Goal: Information Seeking & Learning: Compare options

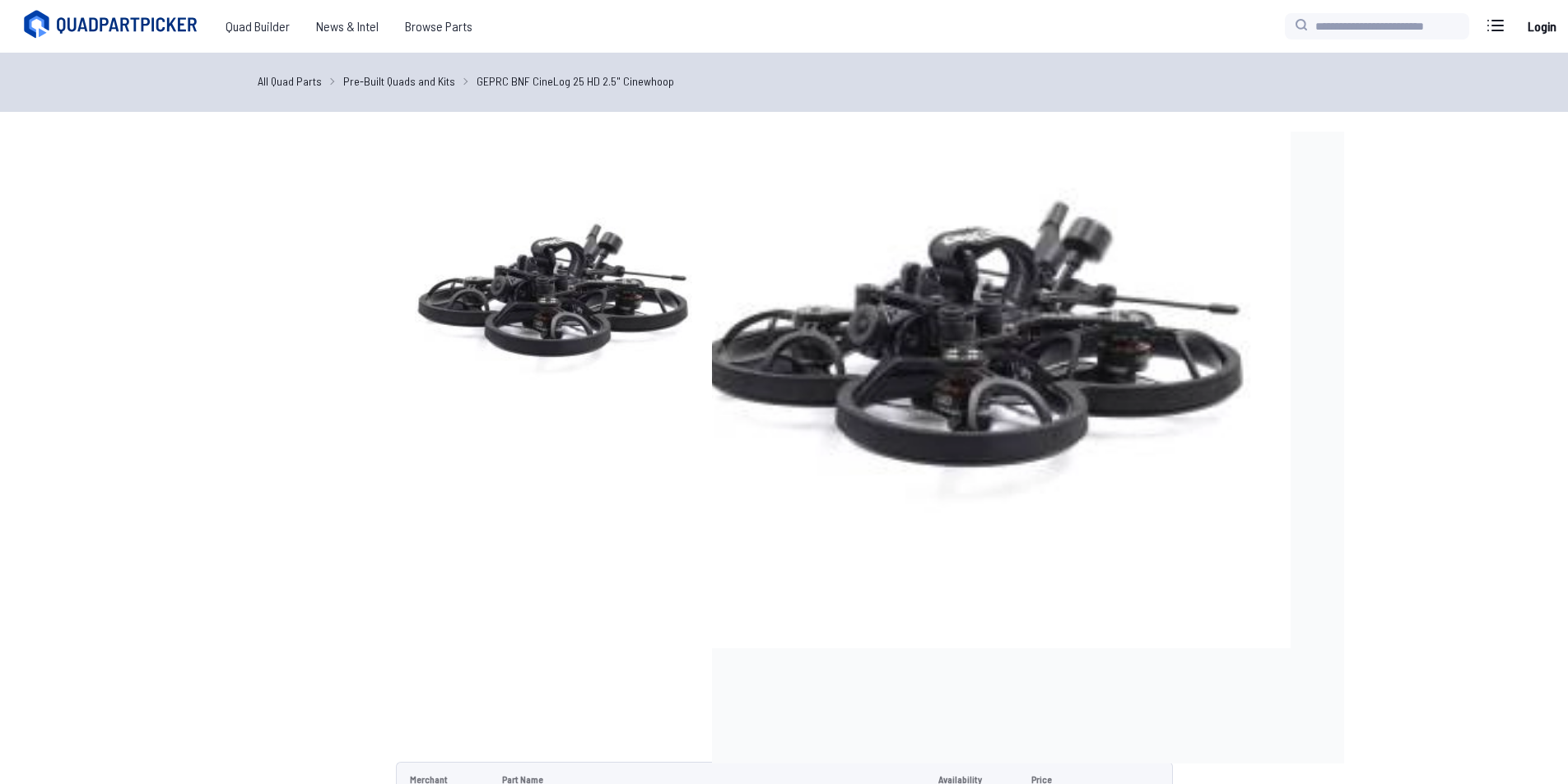
click at [503, 362] on img at bounding box center [554, 290] width 316 height 316
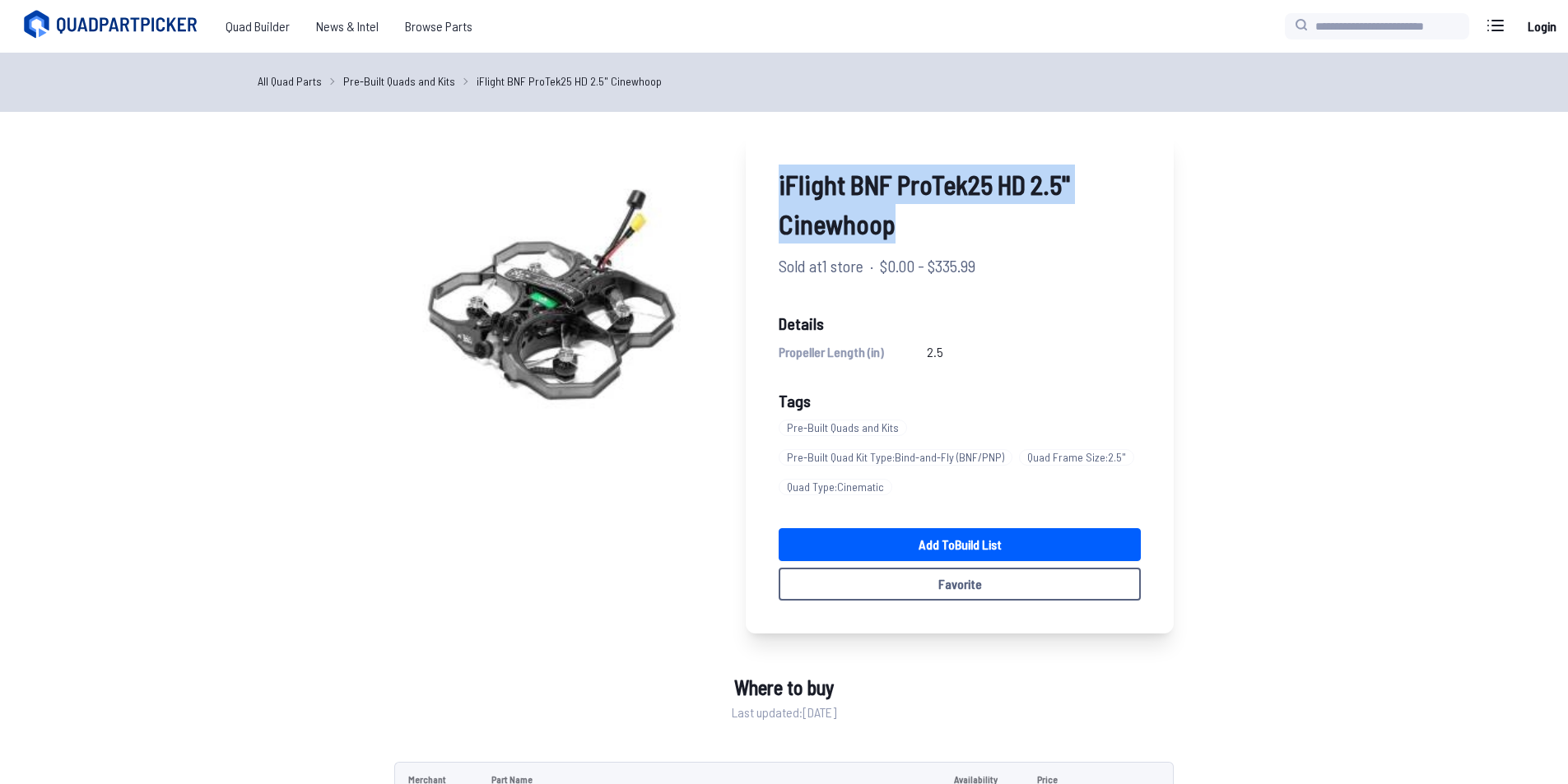
drag, startPoint x: 776, startPoint y: 183, endPoint x: 930, endPoint y: 209, distance: 156.2
click at [930, 209] on div "iFlight BNF ProTek25 HD 2.5" Cinewhoop Sold at 1 store · $0.00 - $335.99 Detail…" at bounding box center [959, 383] width 428 height 502
copy span "iFlight BNF ProTek25 HD 2.5" Cinewhoop"
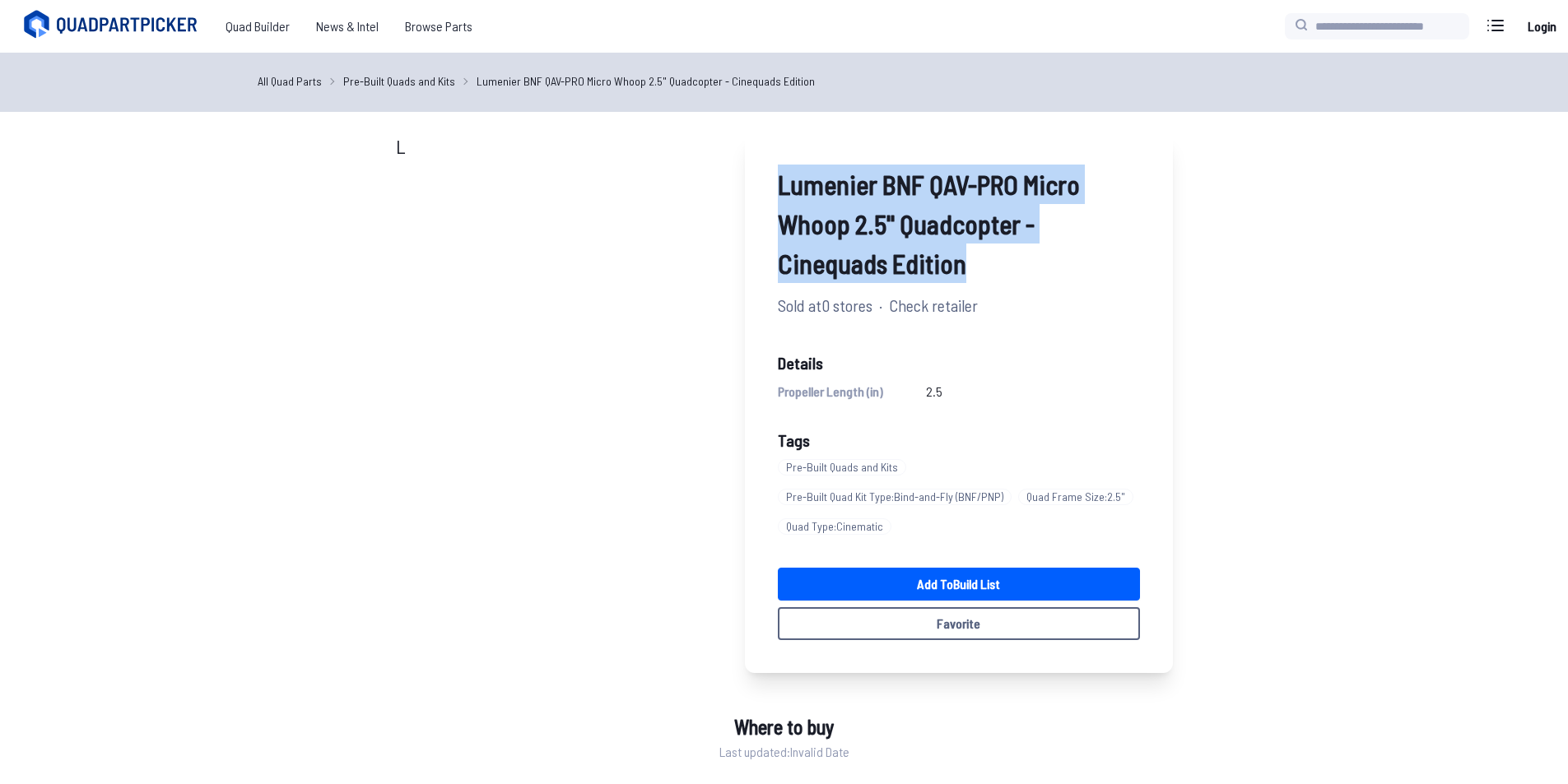
drag, startPoint x: 773, startPoint y: 176, endPoint x: 967, endPoint y: 254, distance: 209.1
click at [967, 254] on div "Lumenier BNF QAV-PRO Micro Whoop 2.5" Quadcopter - Cinequads Edition Sold at 0 …" at bounding box center [958, 403] width 428 height 541
copy span "Lumenier BNF QAV-PRO Micro Whoop 2.5" Quadcopter - Cinequads Edition"
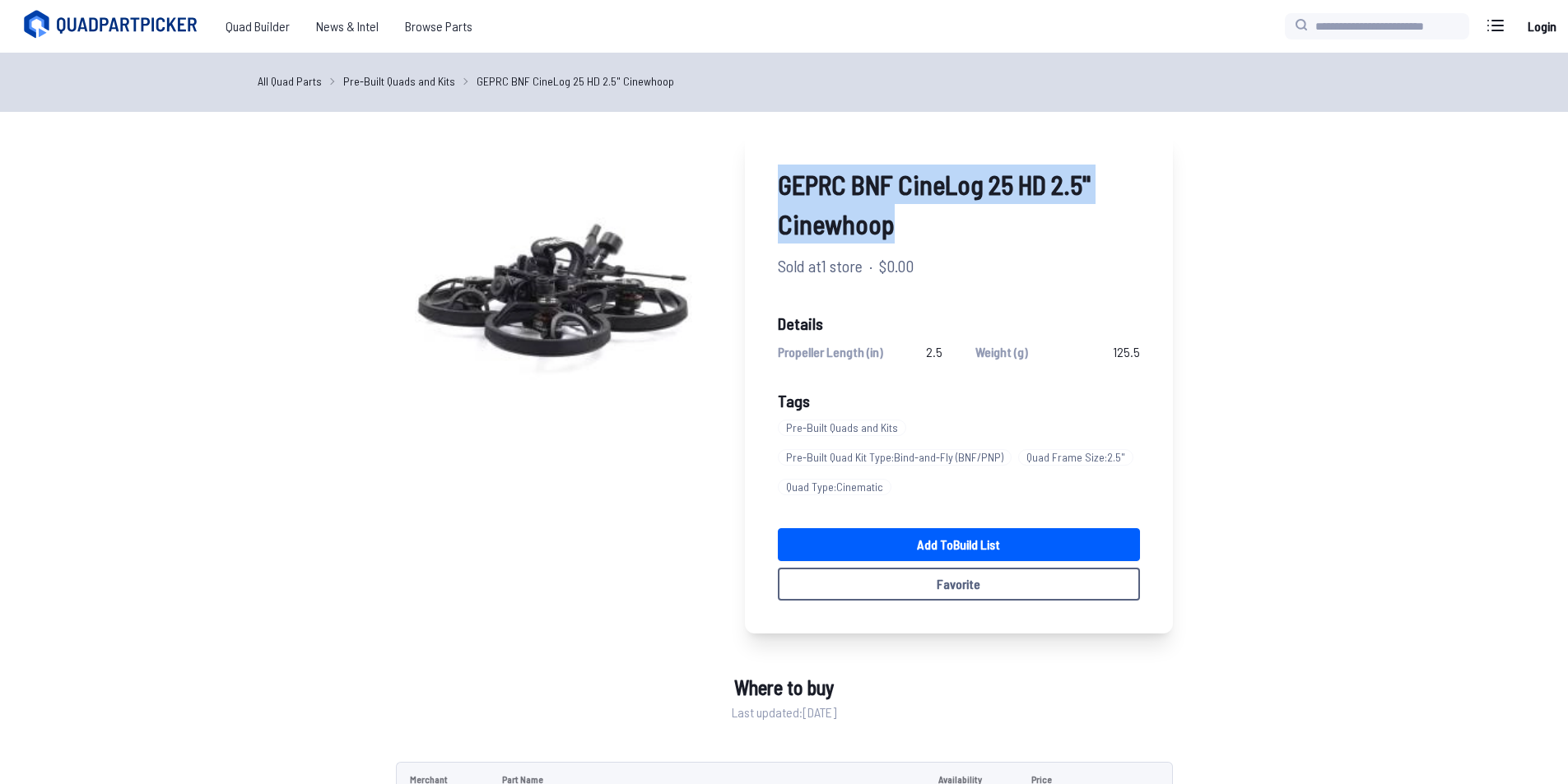
drag, startPoint x: 786, startPoint y: 189, endPoint x: 886, endPoint y: 233, distance: 109.3
click at [886, 233] on div "GEPRC BNF CineLog 25 HD 2.5" Cinewhoop Sold at 1 store · $0.00 Details Propelle…" at bounding box center [958, 383] width 428 height 502
copy span "GEPRC BNF CineLog 25 HD 2.5" Cinewhoop"
